Goal: Task Accomplishment & Management: Manage account settings

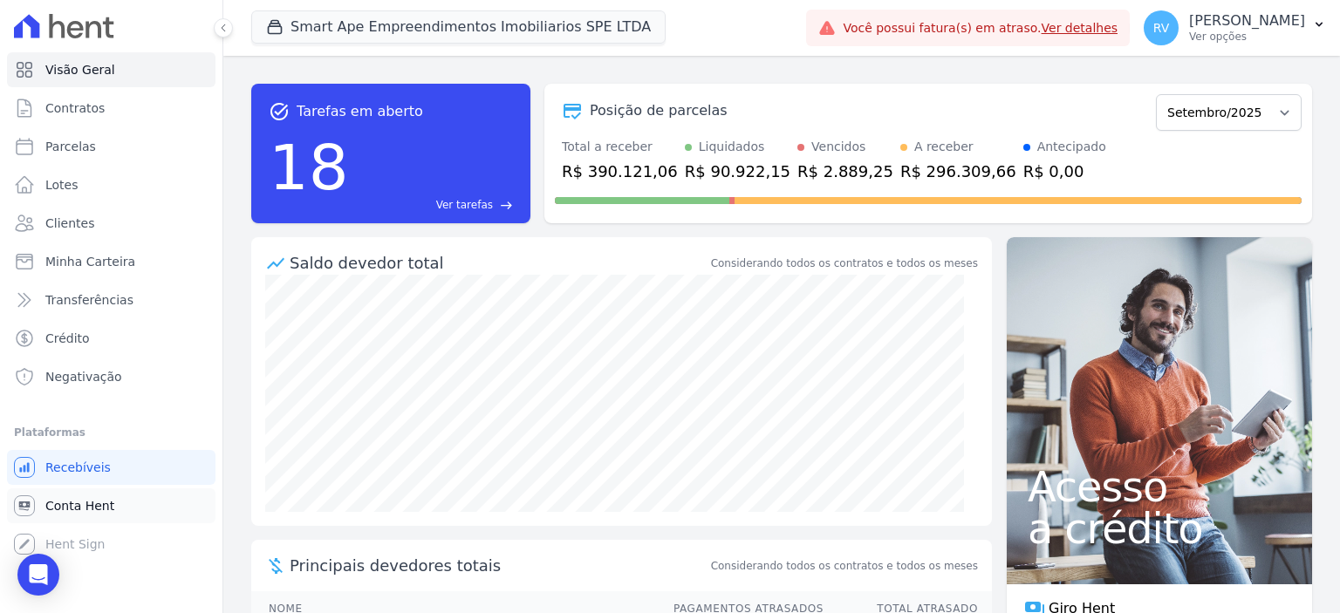
click at [87, 501] on span "Conta Hent" at bounding box center [79, 505] width 69 height 17
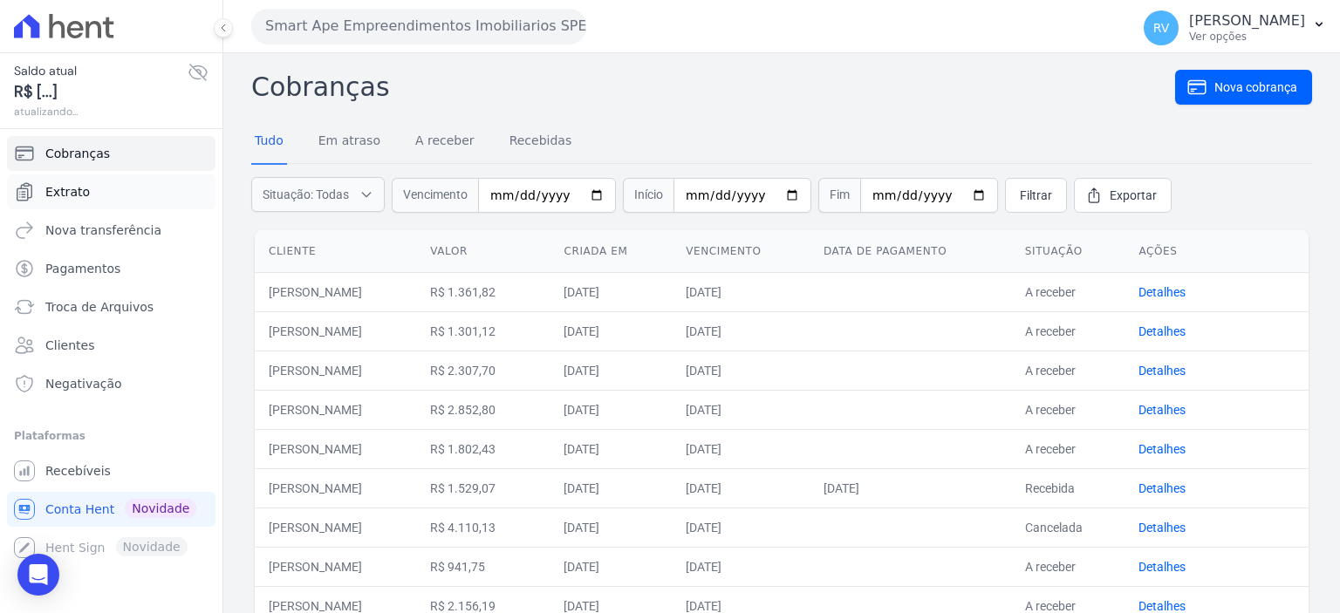
click at [124, 197] on link "Extrato" at bounding box center [111, 191] width 209 height 35
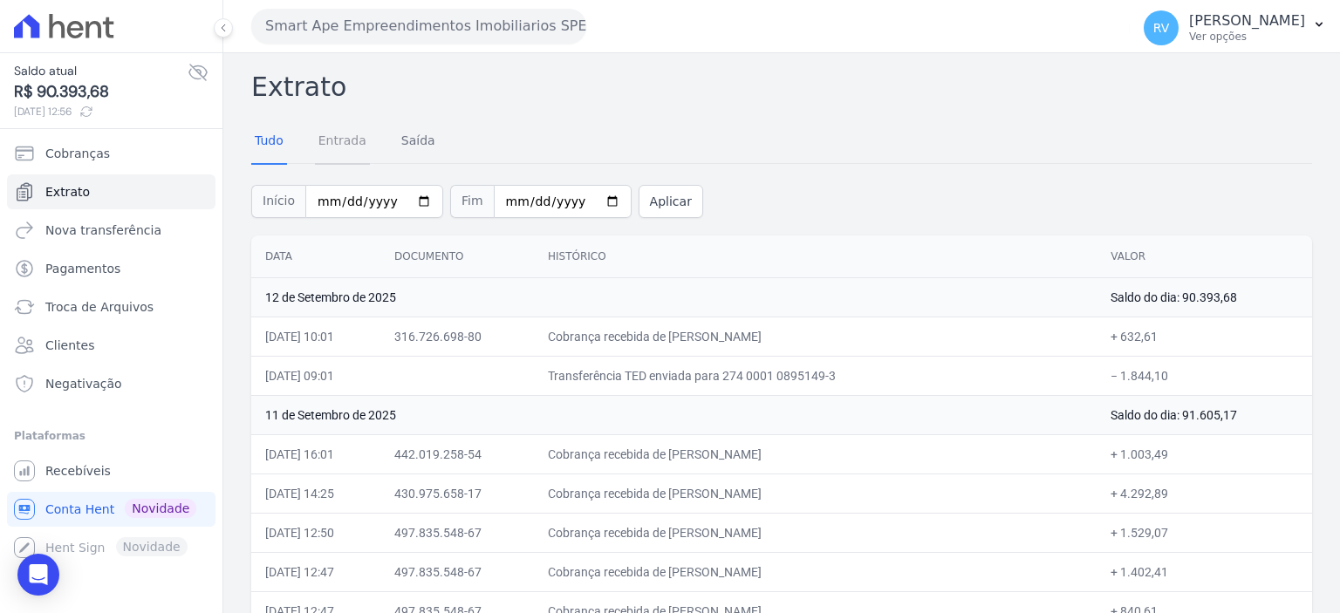
click at [356, 138] on link "Entrada" at bounding box center [342, 142] width 55 height 45
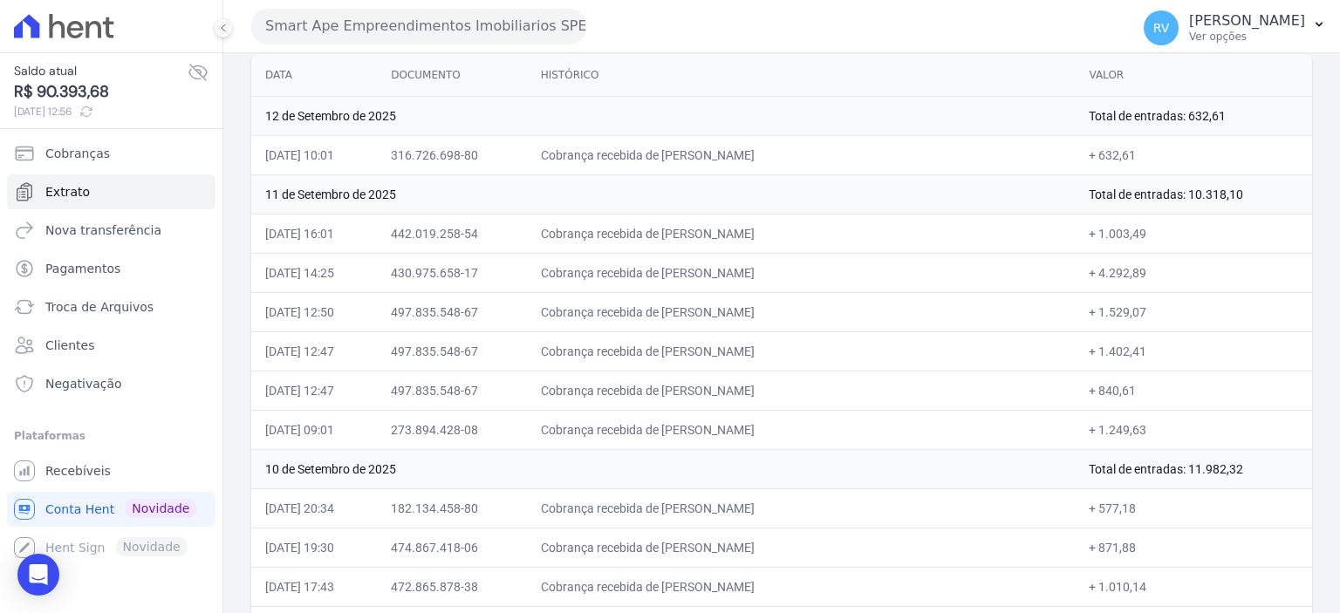
scroll to position [174, 0]
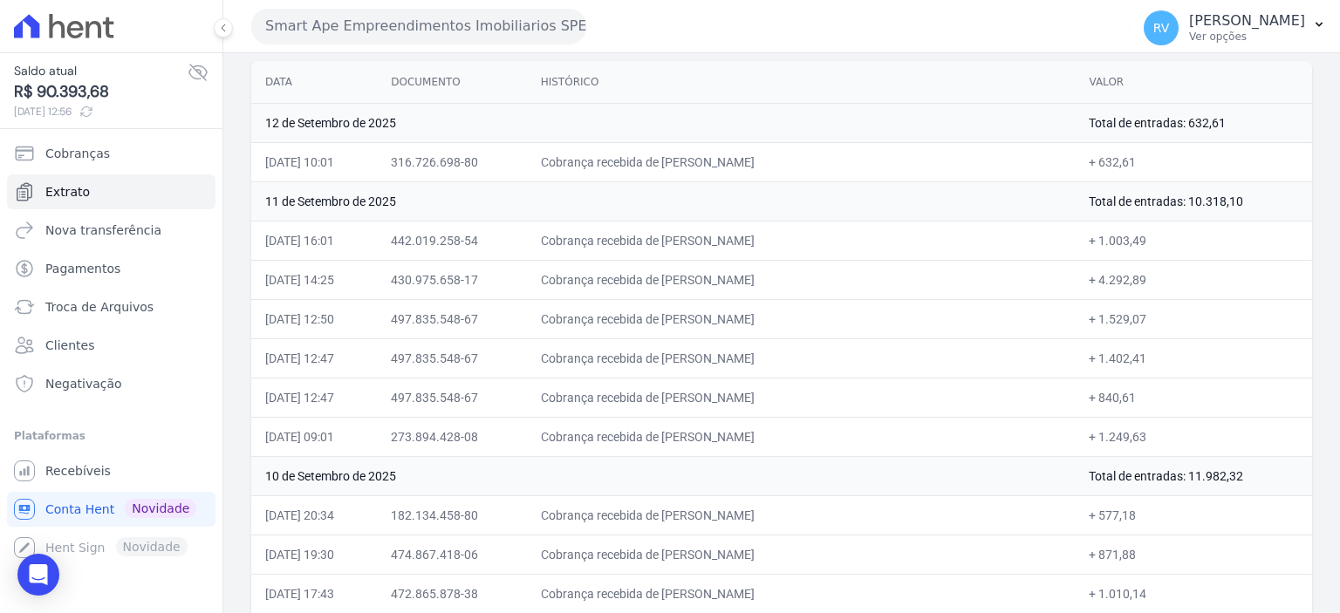
drag, startPoint x: 709, startPoint y: 240, endPoint x: 833, endPoint y: 244, distance: 124.0
click at [833, 244] on td "Cobrança recebida de CAIO LUCAS BASTOS COELHO" at bounding box center [801, 240] width 549 height 39
copy td "CAIO LUCAS BASTOS C"
drag, startPoint x: 1084, startPoint y: 235, endPoint x: 1131, endPoint y: 243, distance: 47.9
click at [1131, 243] on td "+ 1.003,49" at bounding box center [1193, 240] width 237 height 39
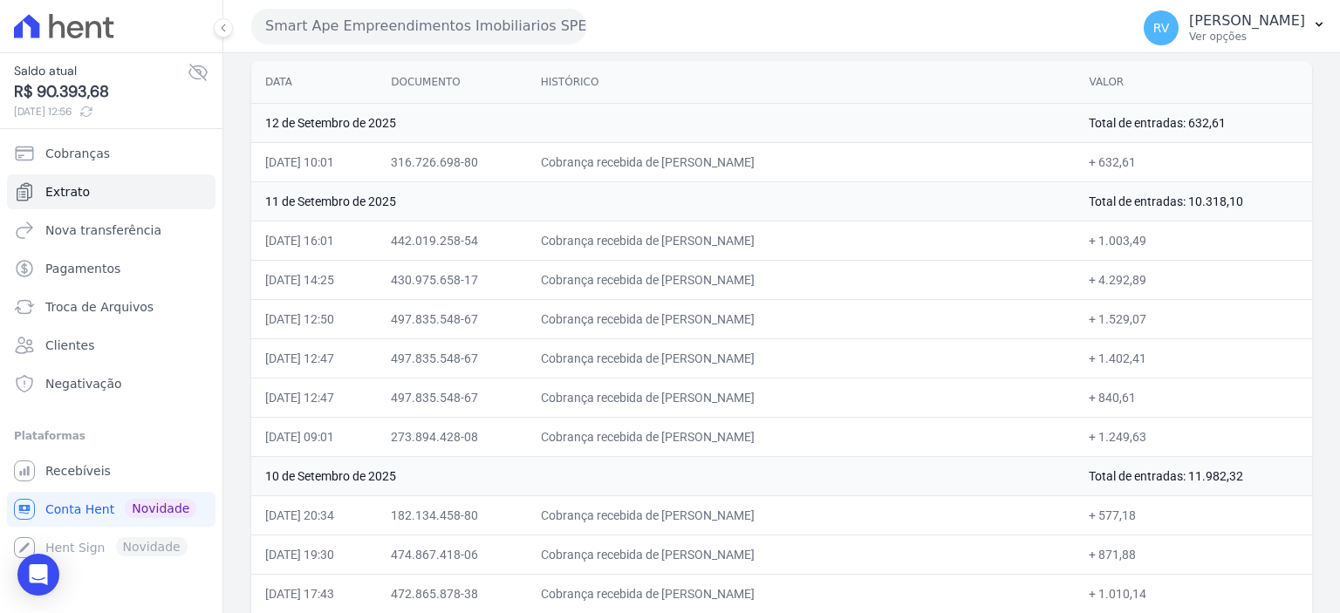
copy td "1.003,49"
drag, startPoint x: 708, startPoint y: 275, endPoint x: 861, endPoint y: 288, distance: 153.2
click at [861, 288] on td "Cobrança recebida de JONATHAN LUCAS DOS SANTOS" at bounding box center [801, 279] width 549 height 39
copy td "JONATHAN LUCAS DOS SAN"
drag, startPoint x: 1085, startPoint y: 277, endPoint x: 1107, endPoint y: 277, distance: 21.8
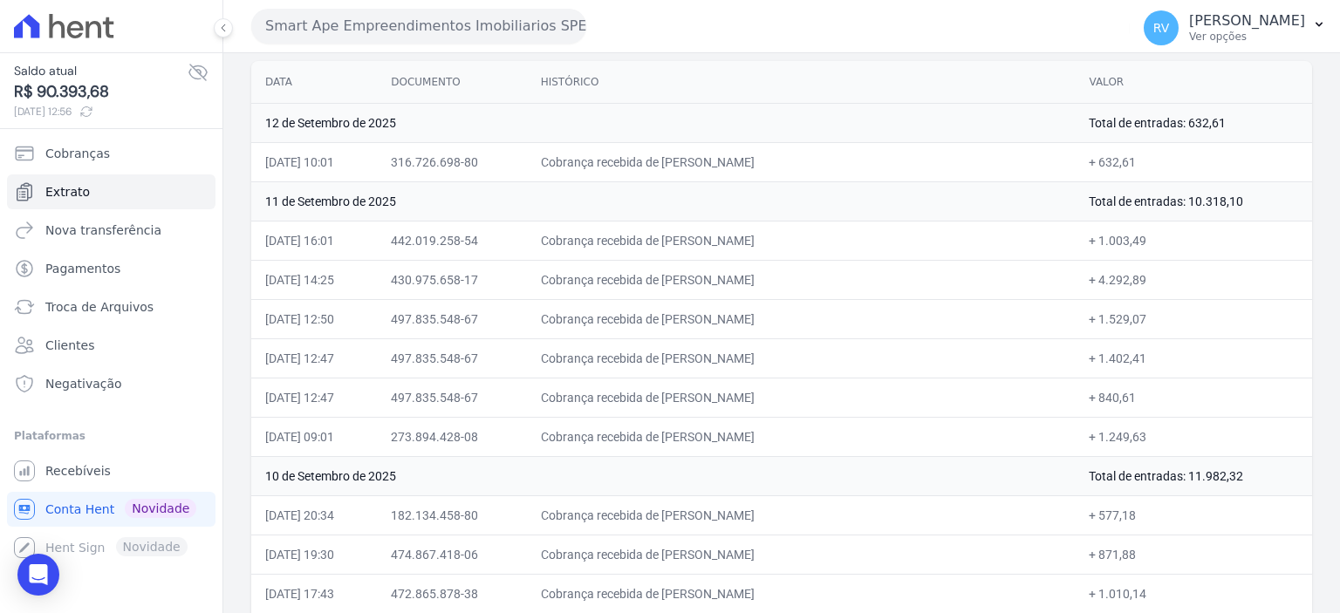
click at [1107, 277] on td "+ 4.292,89" at bounding box center [1193, 279] width 237 height 39
drag, startPoint x: 712, startPoint y: 320, endPoint x: 796, endPoint y: 319, distance: 84.6
click at [796, 319] on td "Cobrança recebida de MILENA CARDOZO SIKORSKI" at bounding box center [801, 318] width 549 height 39
drag, startPoint x: 708, startPoint y: 319, endPoint x: 852, endPoint y: 326, distance: 145.0
click at [852, 326] on td "Cobrança recebida de MILENA CARDOZO SIKORSKI" at bounding box center [801, 318] width 549 height 39
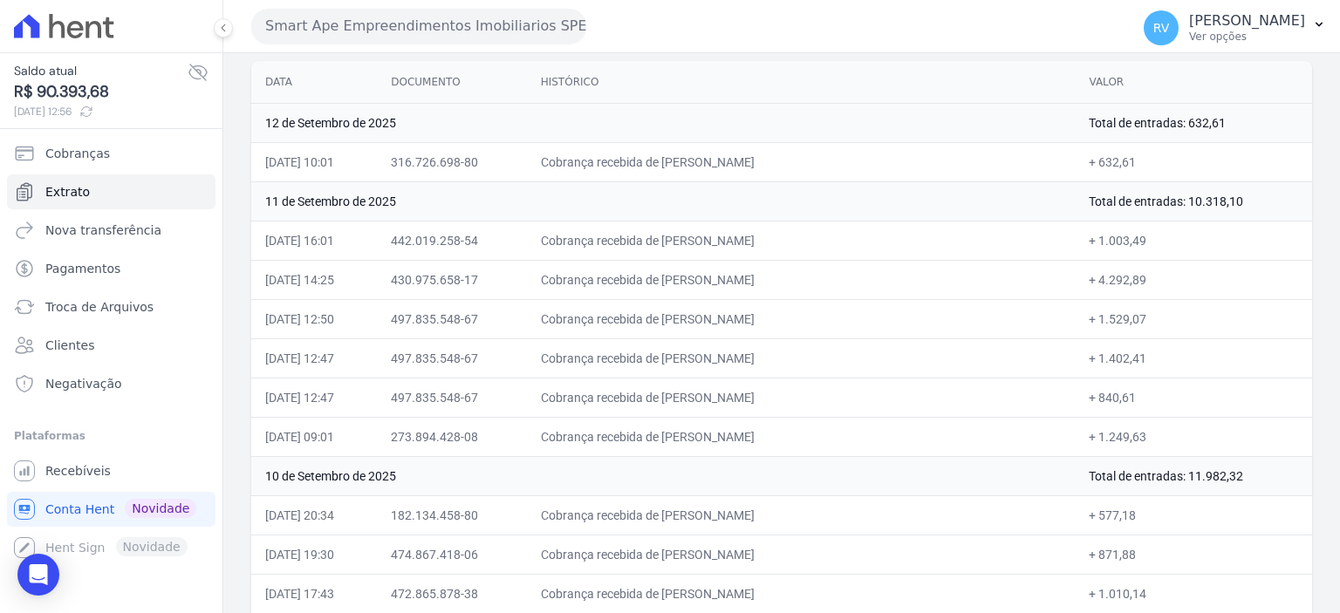
copy td "MILENA CARDOZO SIKORS"
drag, startPoint x: 1084, startPoint y: 395, endPoint x: 1129, endPoint y: 396, distance: 44.5
click at [1129, 396] on td "+ 840,61" at bounding box center [1193, 397] width 237 height 39
copy td "840,61"
drag, startPoint x: 710, startPoint y: 434, endPoint x: 837, endPoint y: 442, distance: 126.7
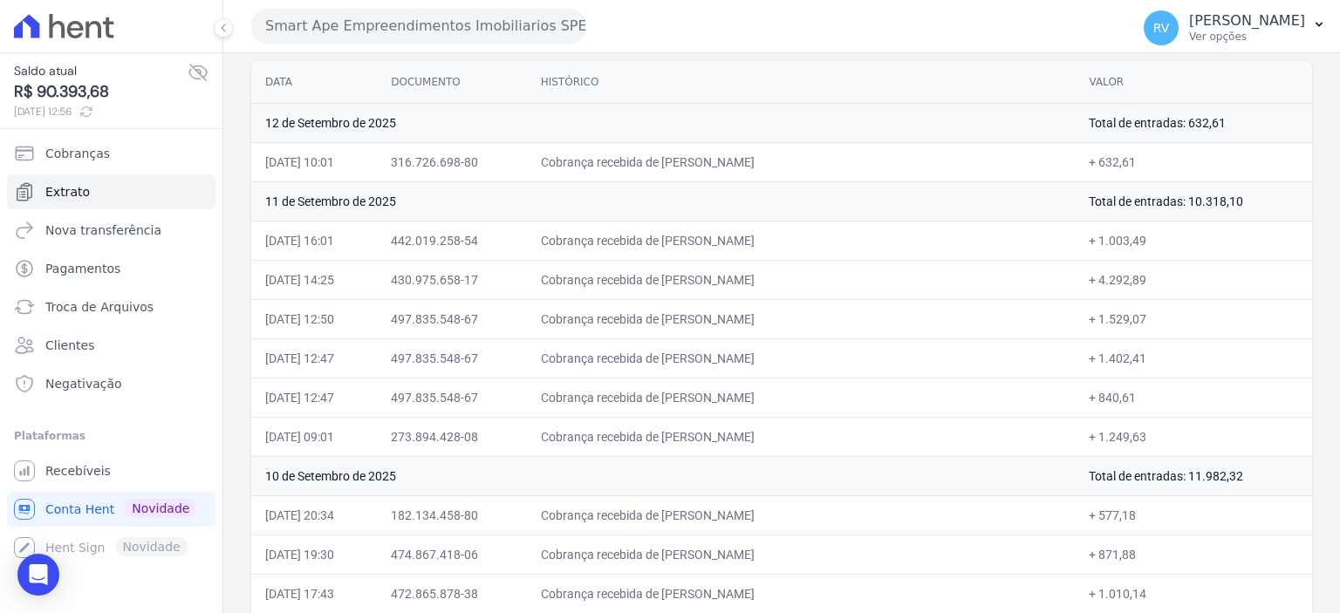
click at [837, 442] on td "Cobrança recebida de RICARDO DO NASCIMENTO SANTOS" at bounding box center [801, 436] width 549 height 39
copy td "RICARDO DO NASCIME"
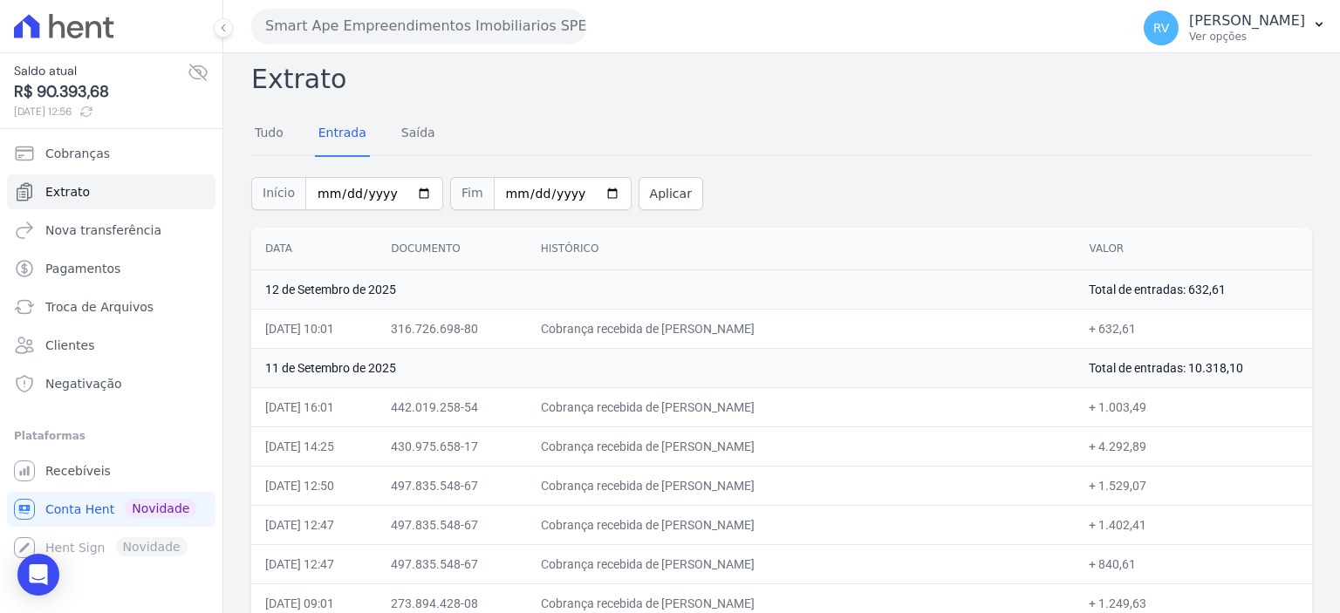
scroll to position [0, 0]
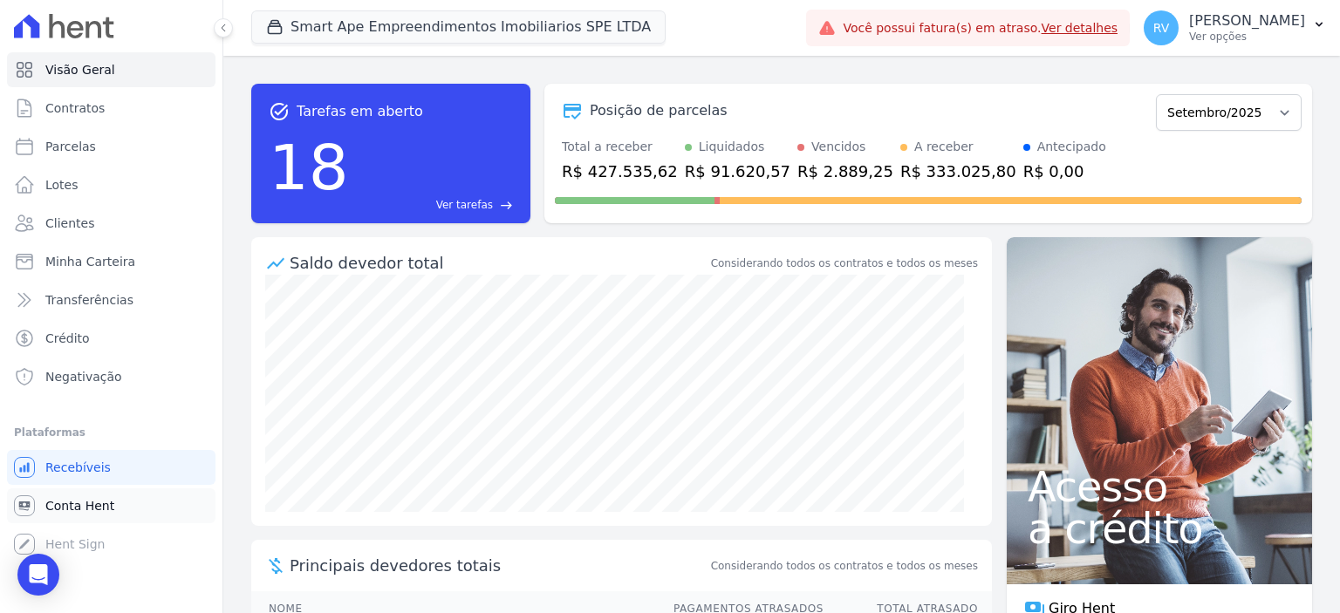
click at [85, 513] on span "Conta Hent" at bounding box center [79, 505] width 69 height 17
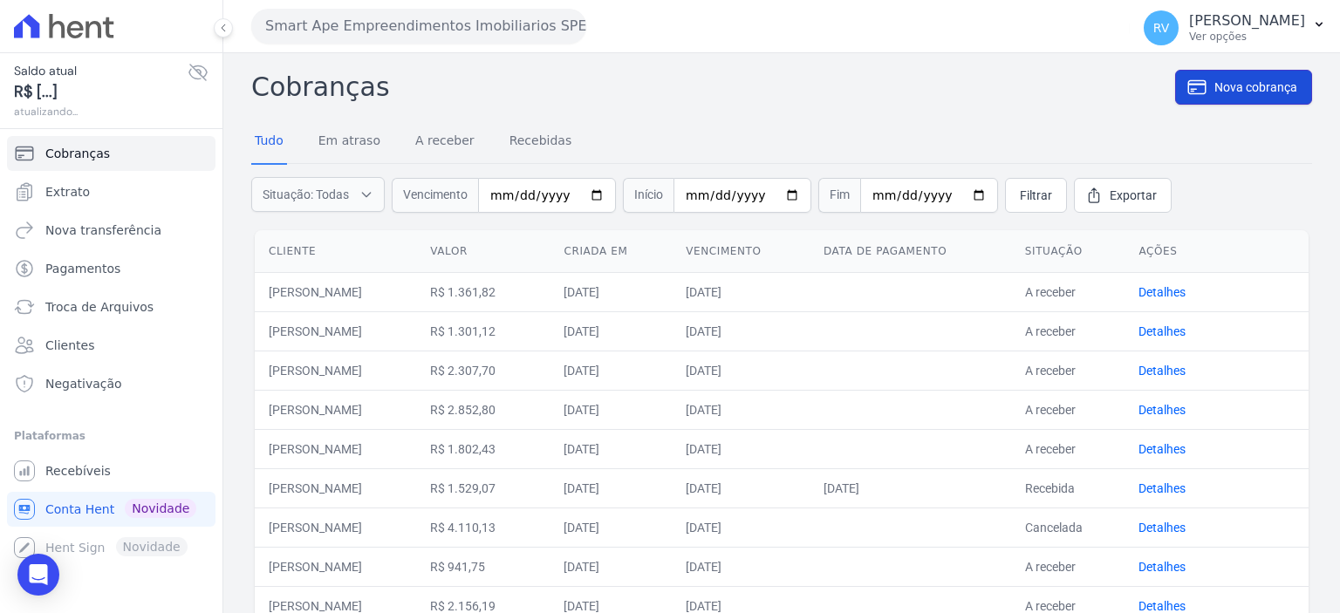
click at [1239, 93] on span "Nova cobrança" at bounding box center [1255, 87] width 83 height 17
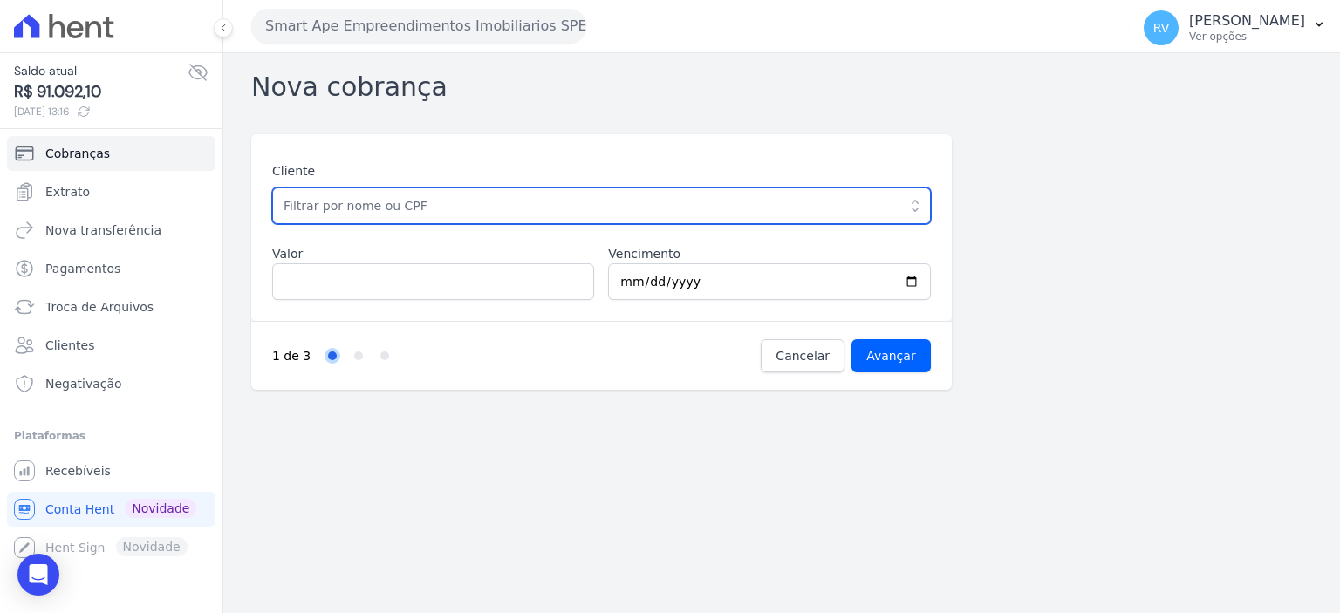
drag, startPoint x: 599, startPoint y: 223, endPoint x: 608, endPoint y: 207, distance: 18.7
click at [599, 223] on div "Cliente ABNER MARIANO OLIVEIRA CORREA DA SILVA (434.252.688-30) ABRAAO CARLOS B…" at bounding box center [601, 231] width 659 height 138
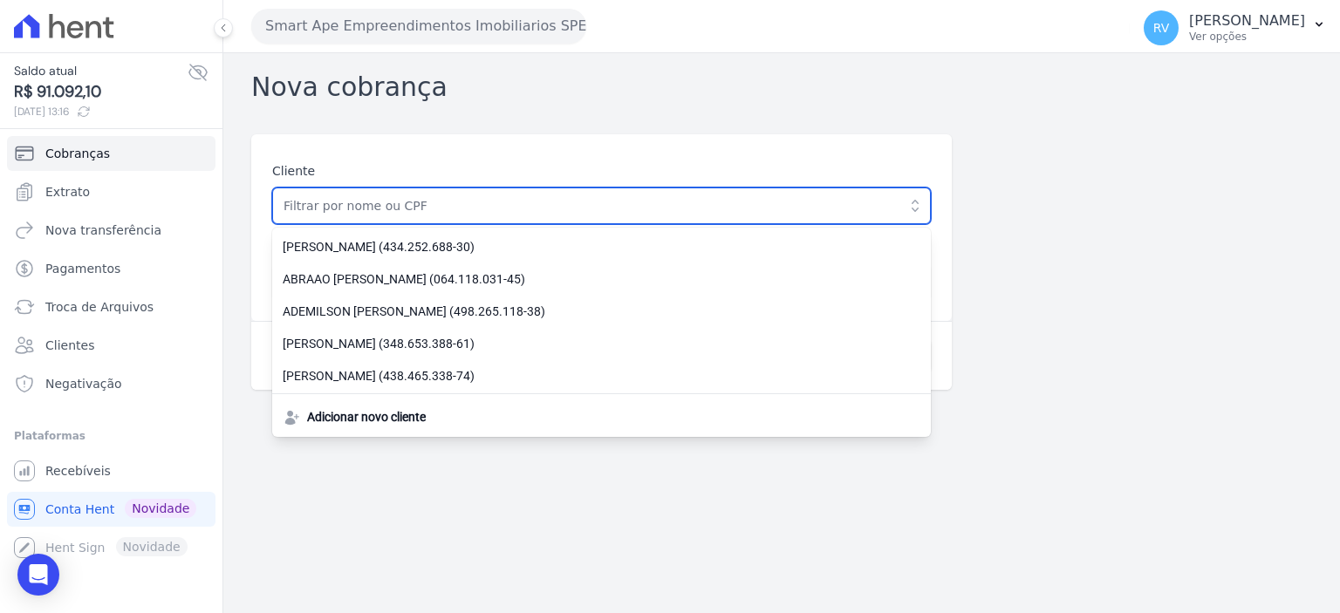
paste input "[PERSON_NAME] DO [PERSON_NAME]"
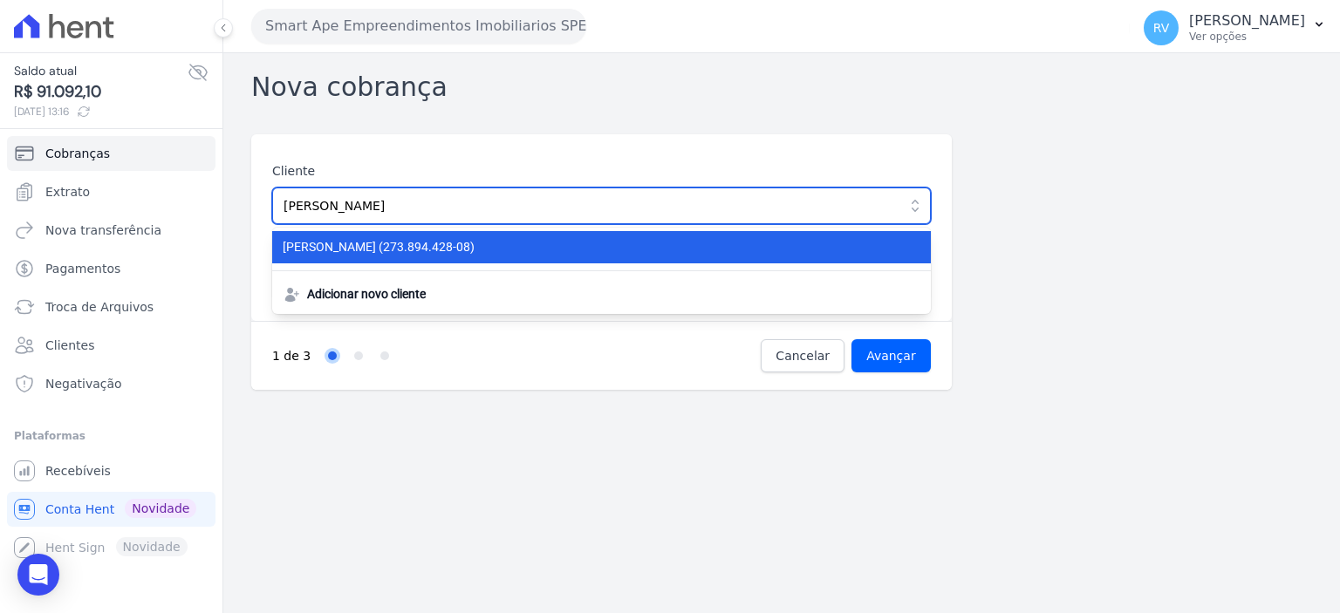
type input "[PERSON_NAME] DO [PERSON_NAME]"
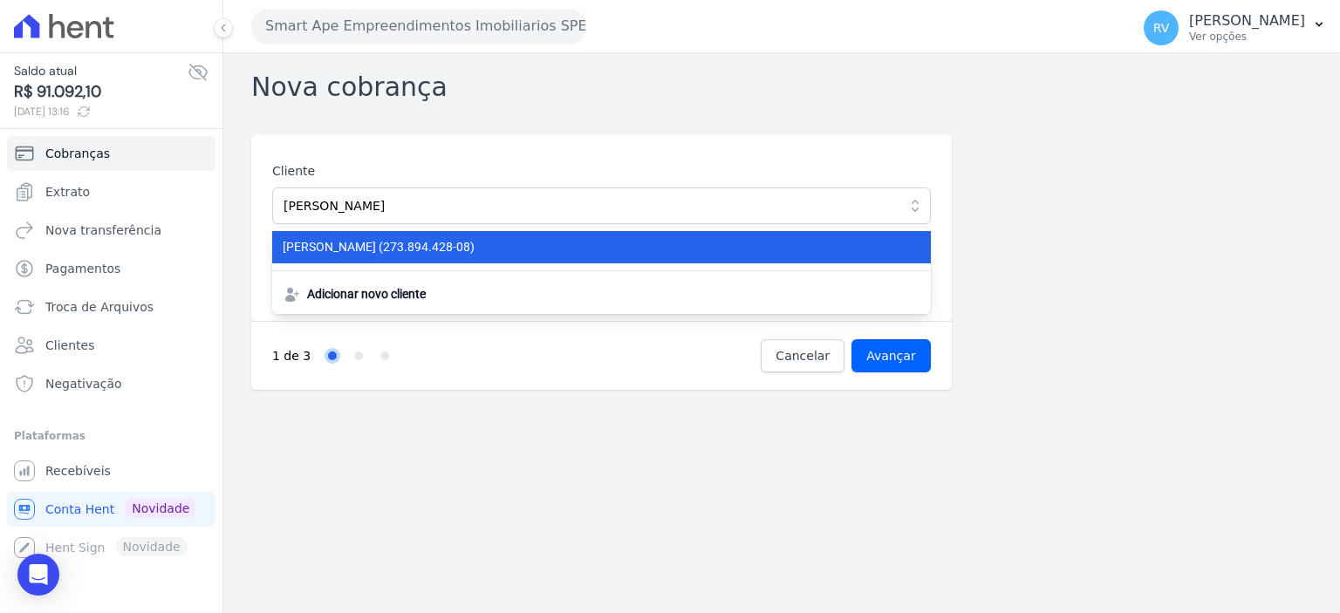
click at [585, 246] on span "RICARDO DO NASCIMENTO SANTOS (273.894.428-08)" at bounding box center [591, 247] width 617 height 18
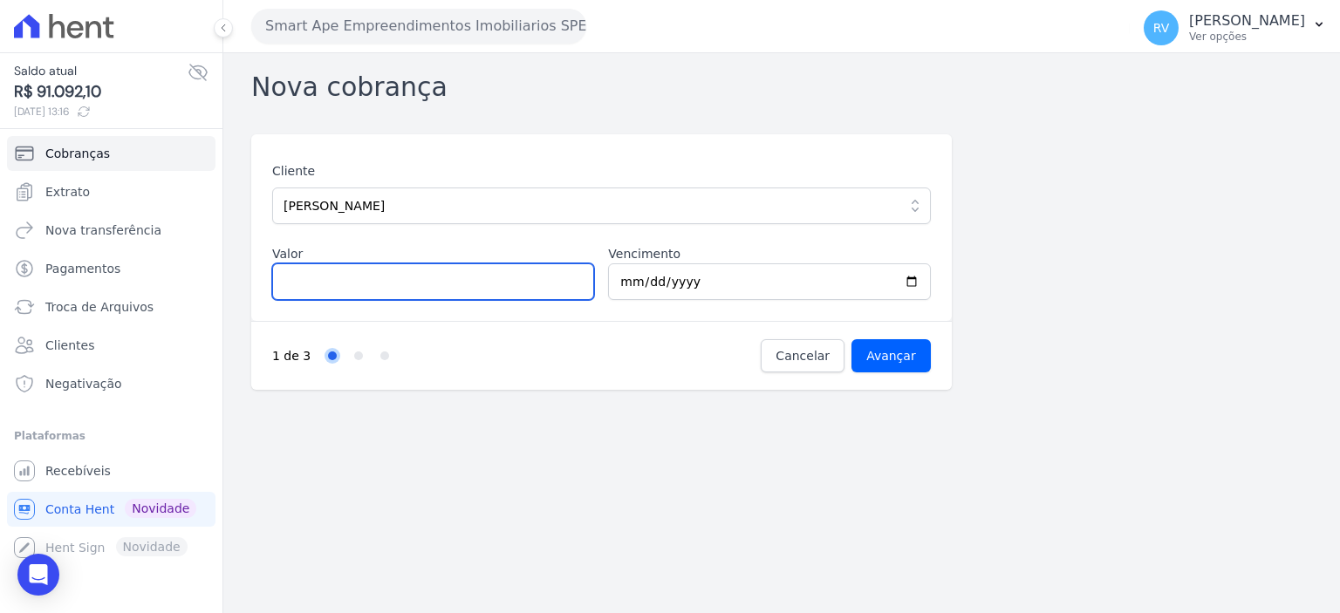
click at [461, 289] on input "Valor" at bounding box center [433, 281] width 322 height 37
type input "3033.53"
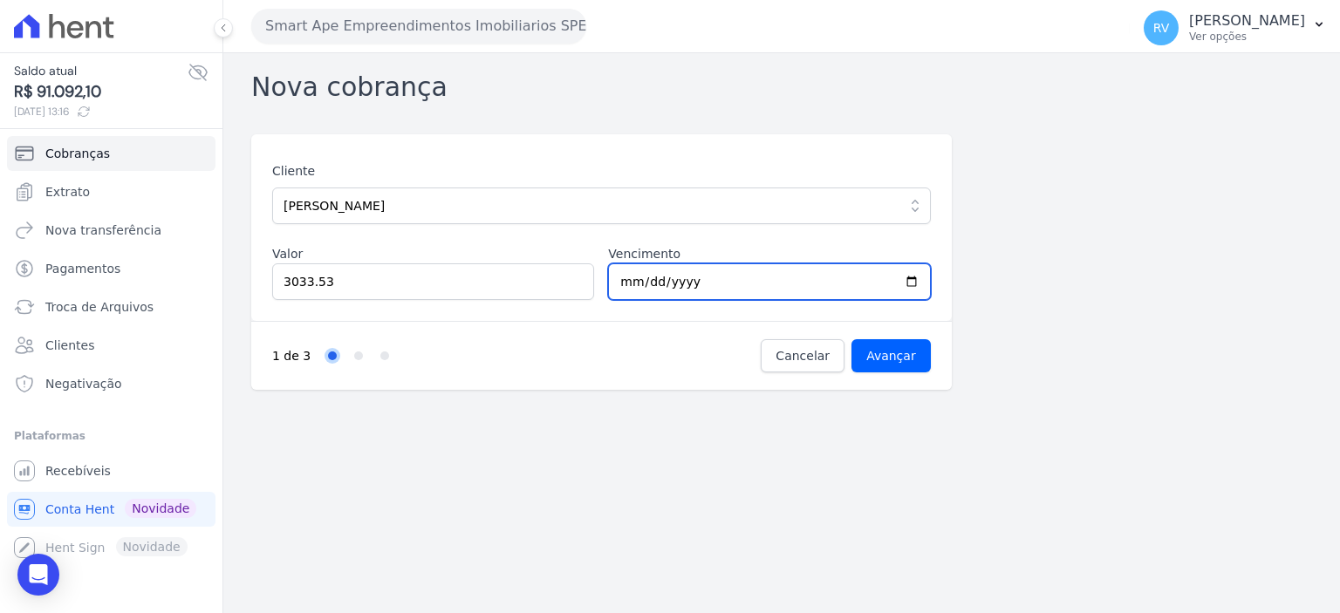
click at [914, 278] on input "2025-09-13" at bounding box center [769, 281] width 322 height 37
type input "2025-09-15"
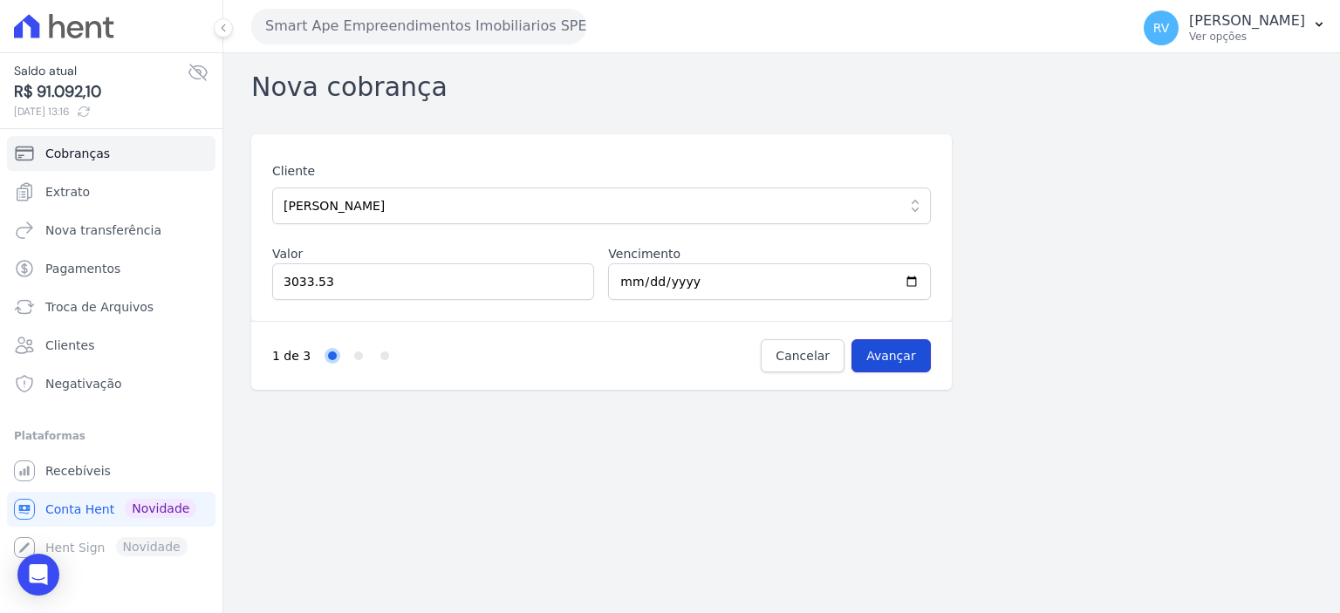
click at [901, 357] on input "Avançar" at bounding box center [890, 355] width 79 height 33
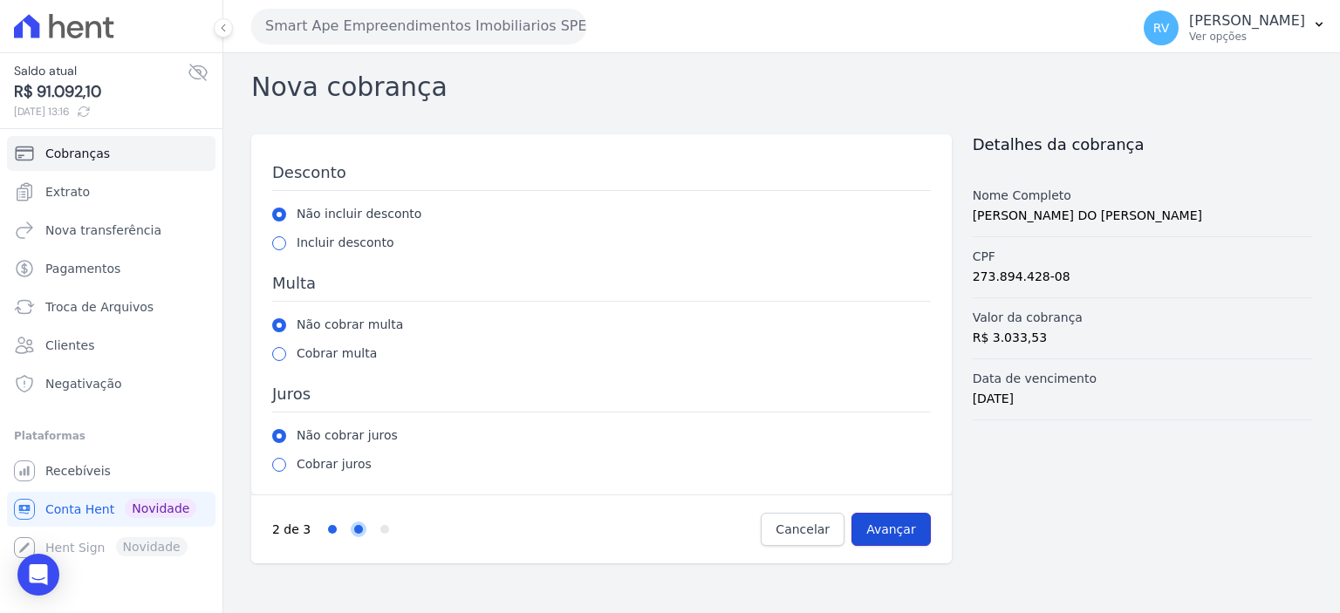
click at [914, 535] on input "Avançar" at bounding box center [890, 529] width 79 height 33
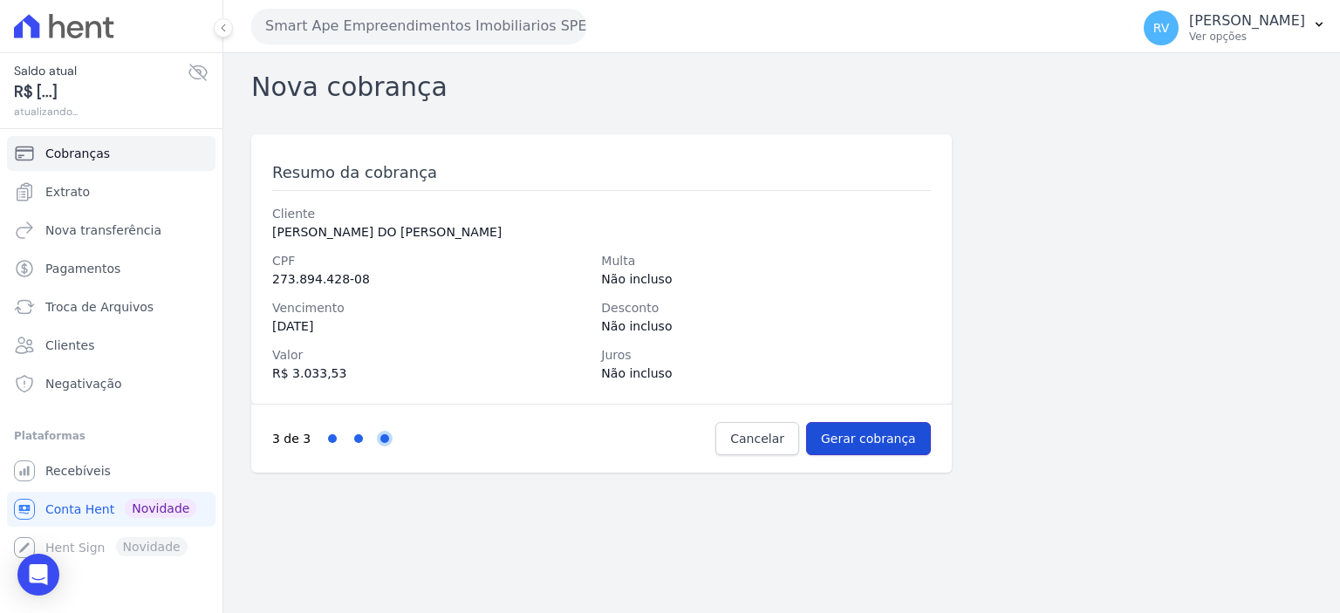
click at [889, 437] on input "Gerar cobrança" at bounding box center [868, 438] width 125 height 33
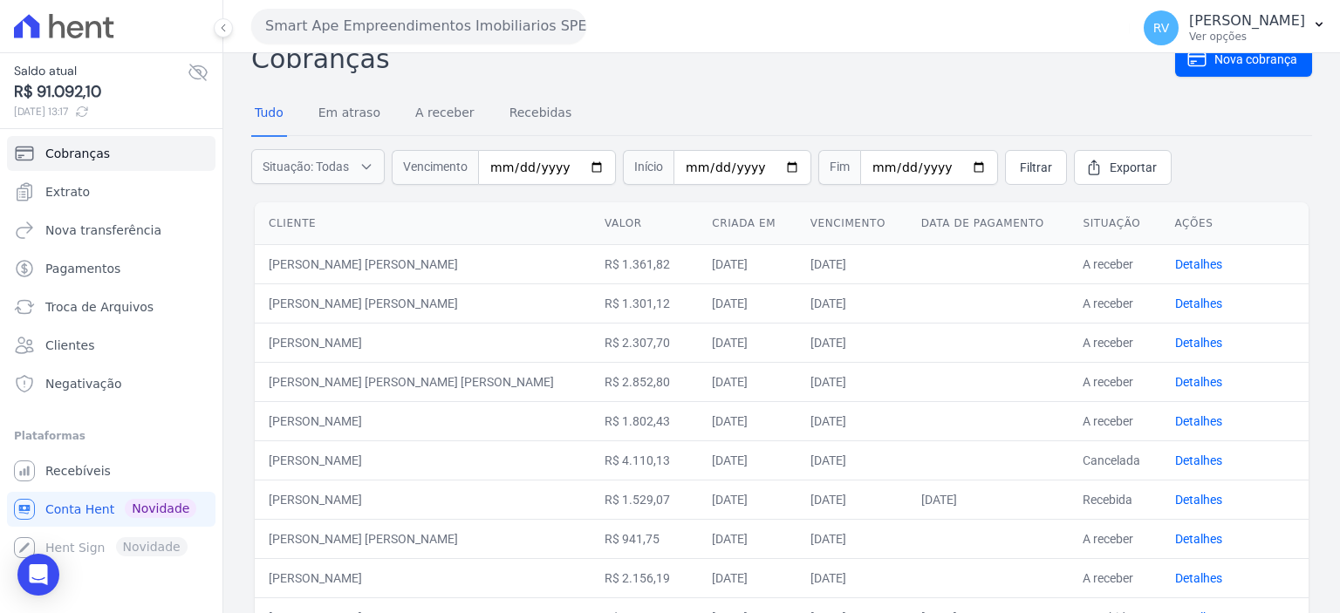
scroll to position [115, 0]
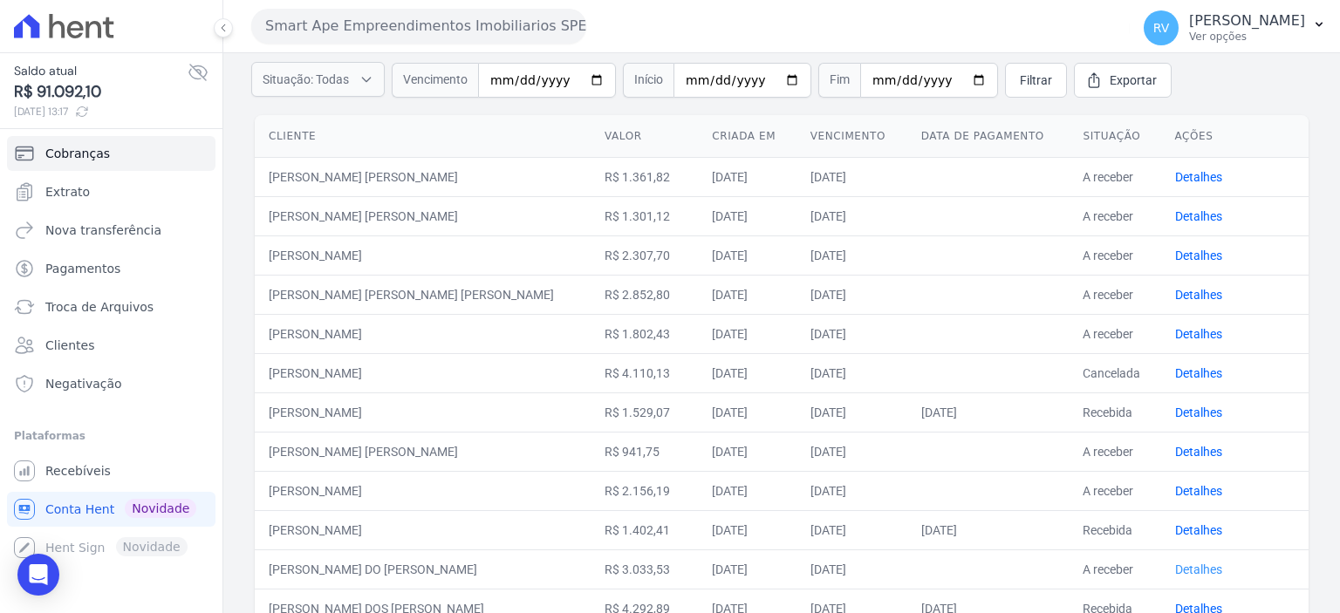
click at [1175, 568] on link "Detalhes" at bounding box center [1198, 570] width 47 height 14
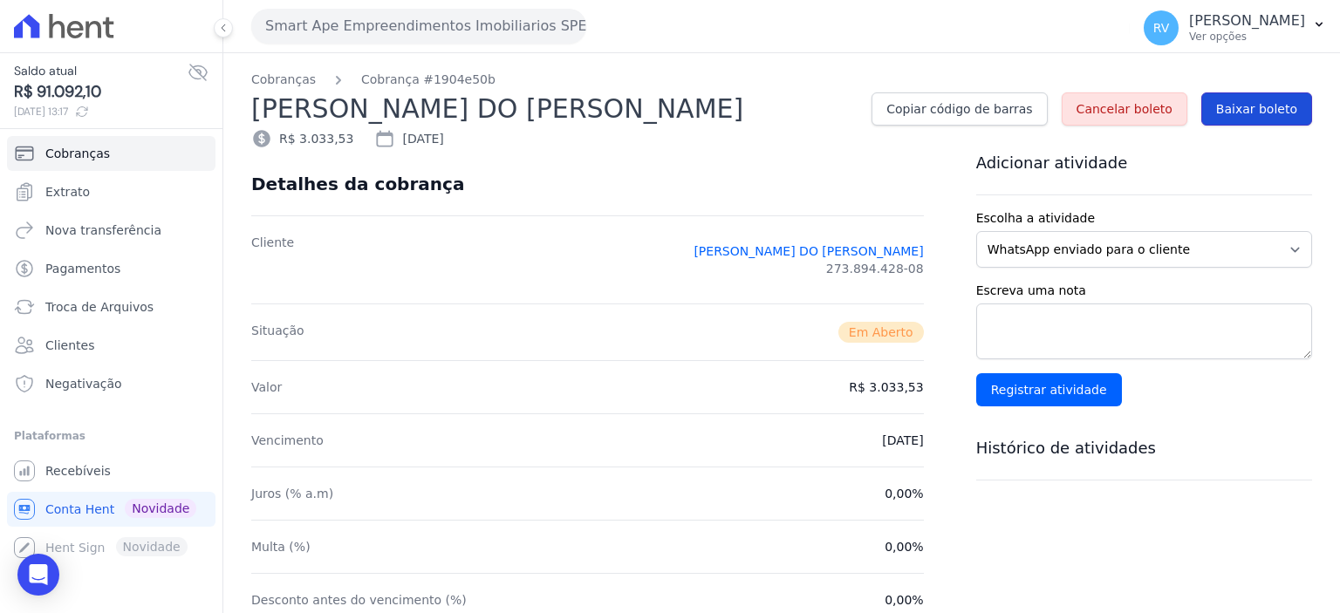
click at [1217, 113] on span "Baixar boleto" at bounding box center [1256, 108] width 81 height 17
